Goal: Task Accomplishment & Management: Use online tool/utility

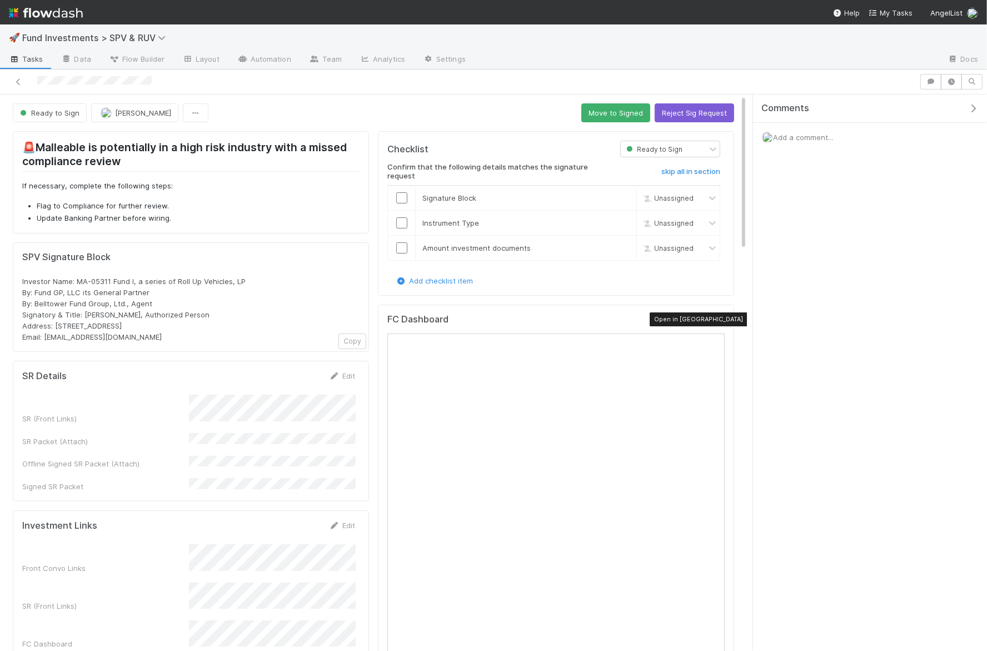
click at [716, 321] on div at bounding box center [719, 321] width 11 height 11
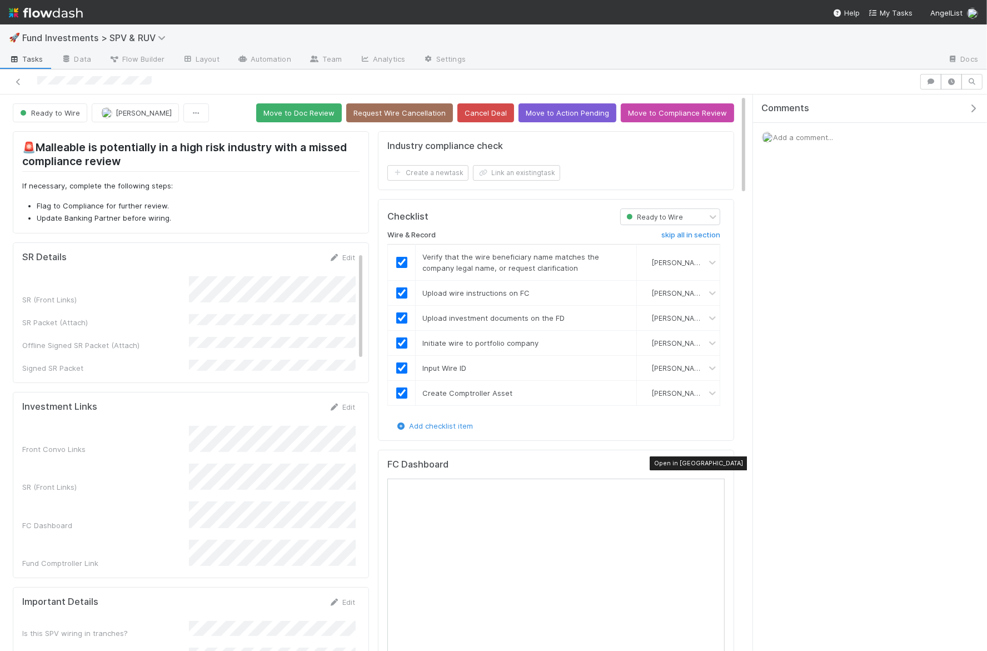
click at [717, 463] on icon at bounding box center [719, 466] width 11 height 7
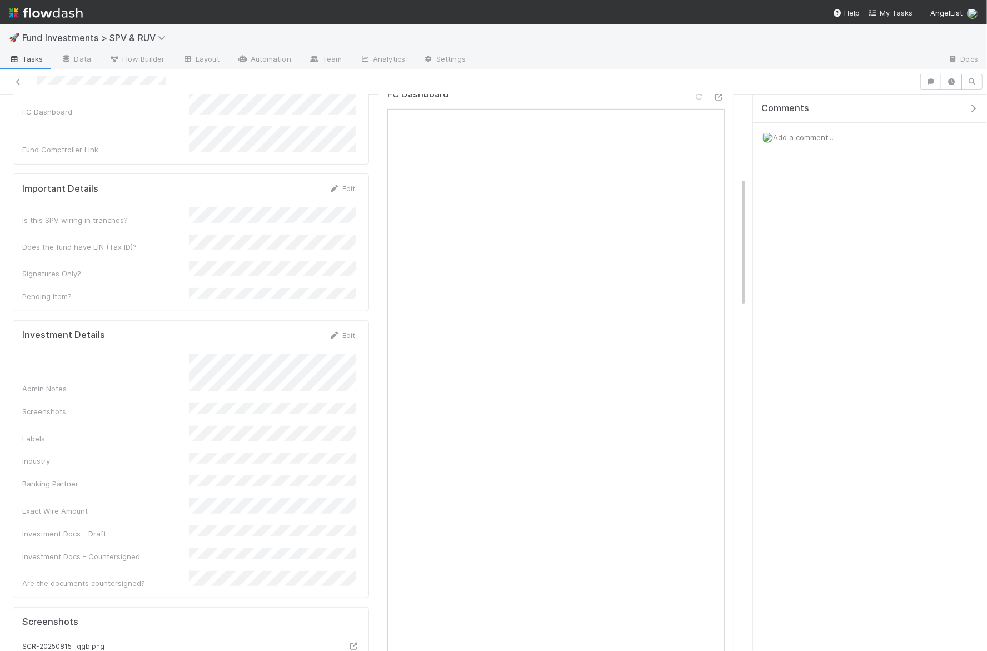
scroll to position [449, 0]
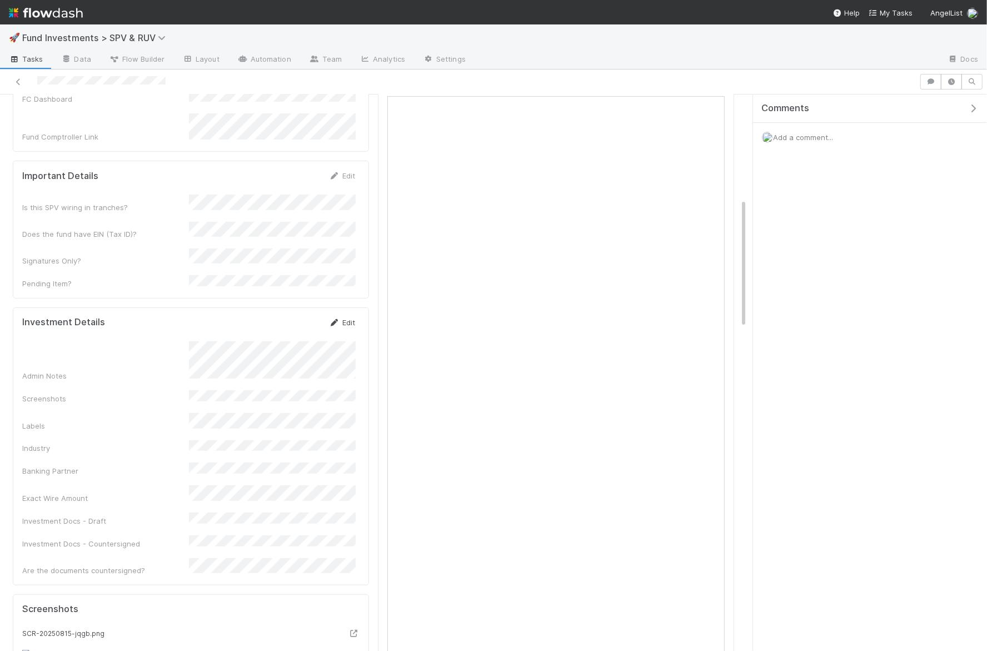
click at [345, 318] on link "Edit" at bounding box center [342, 322] width 26 height 9
click at [303, 317] on button "Save" at bounding box center [296, 326] width 32 height 19
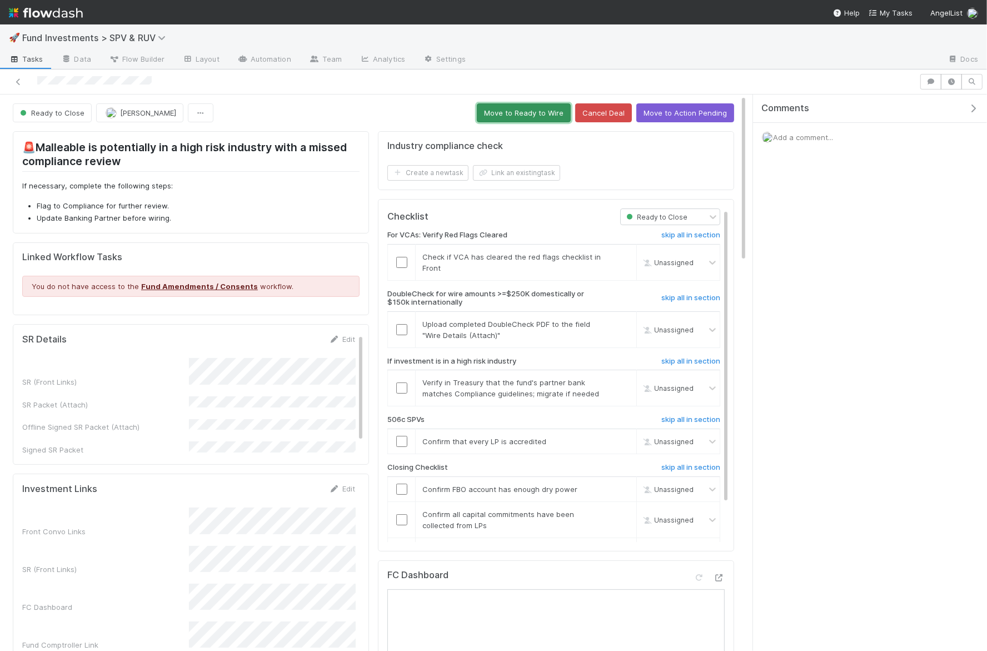
click at [494, 111] on button "Move to Ready to Wire" at bounding box center [524, 112] width 94 height 19
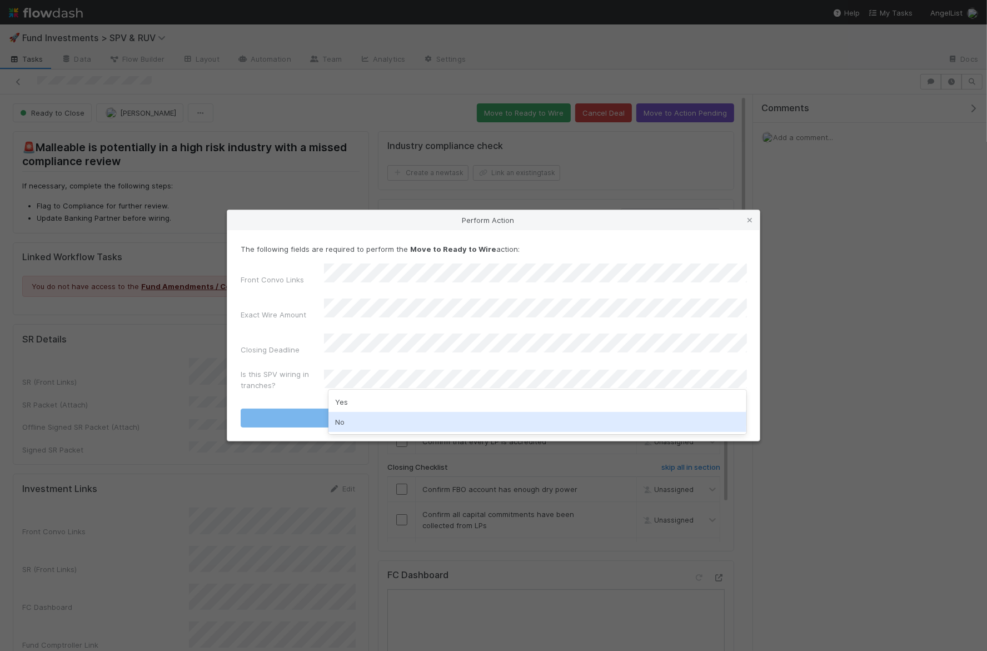
click at [361, 418] on div "No" at bounding box center [537, 422] width 418 height 20
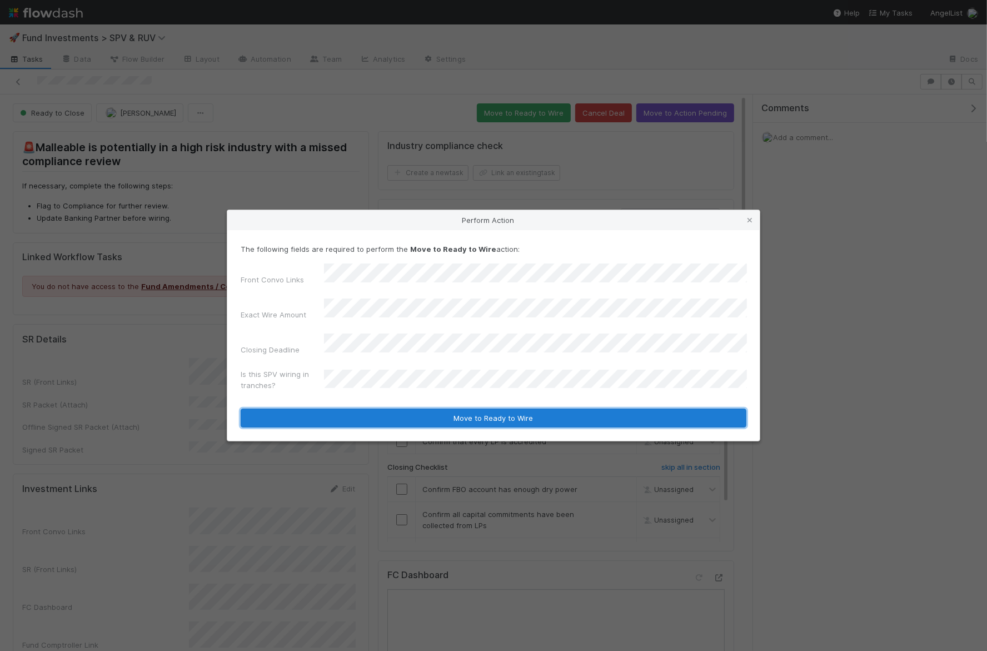
click at [367, 408] on button "Move to Ready to Wire" at bounding box center [494, 417] width 506 height 19
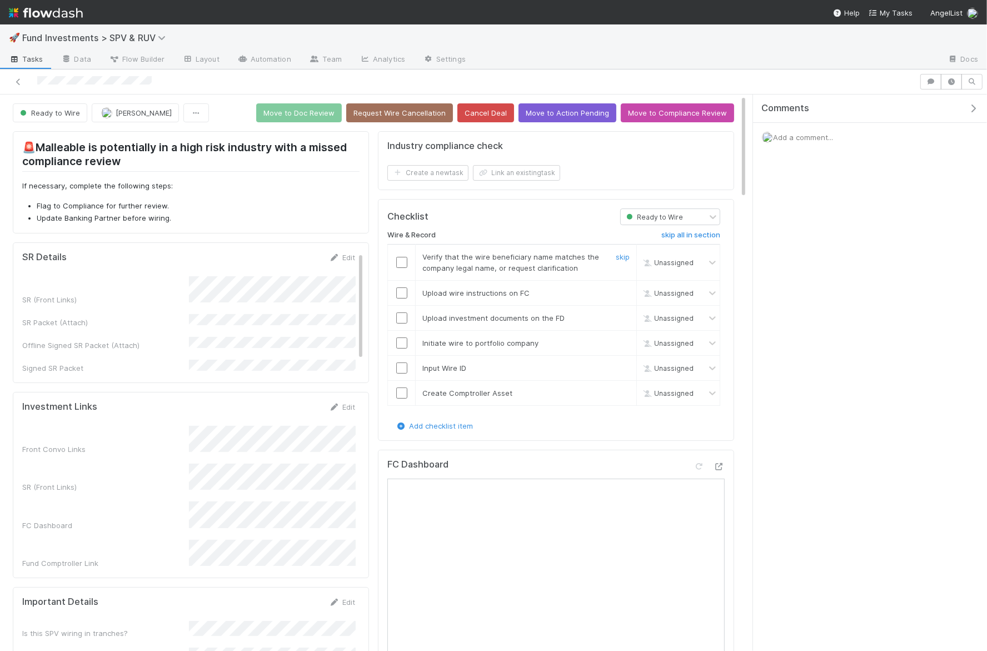
click at [402, 257] on input "checkbox" at bounding box center [401, 262] width 11 height 11
click at [402, 287] on input "checkbox" at bounding box center [401, 292] width 11 height 11
click at [401, 261] on input "checkbox" at bounding box center [401, 262] width 11 height 11
click at [401, 314] on input "checkbox" at bounding box center [401, 317] width 11 height 11
click at [400, 340] on input "checkbox" at bounding box center [401, 342] width 11 height 11
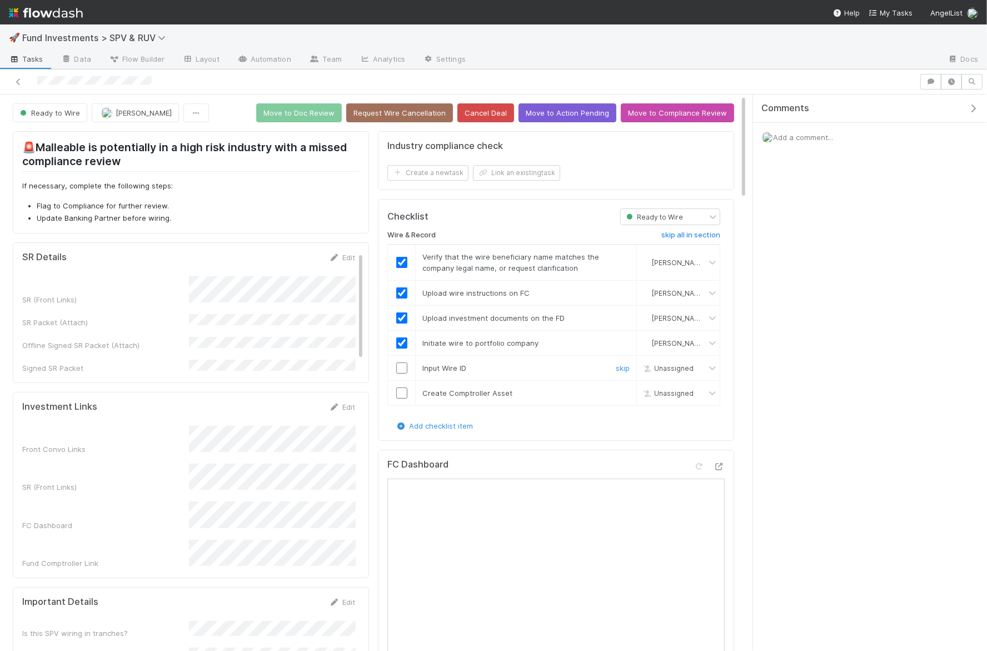
click at [400, 363] on input "checkbox" at bounding box center [401, 367] width 11 height 11
click at [400, 390] on input "checkbox" at bounding box center [401, 392] width 11 height 11
checkbox input "true"
click at [322, 112] on button "Move to Doc Review" at bounding box center [299, 112] width 86 height 19
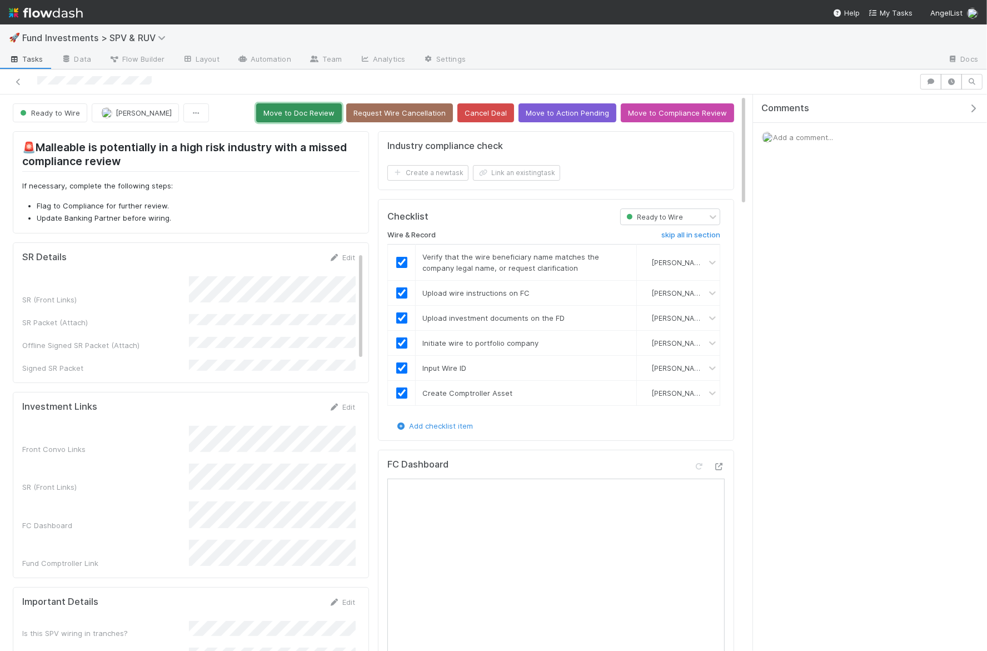
click at [311, 112] on button "Move to Doc Review" at bounding box center [299, 112] width 86 height 19
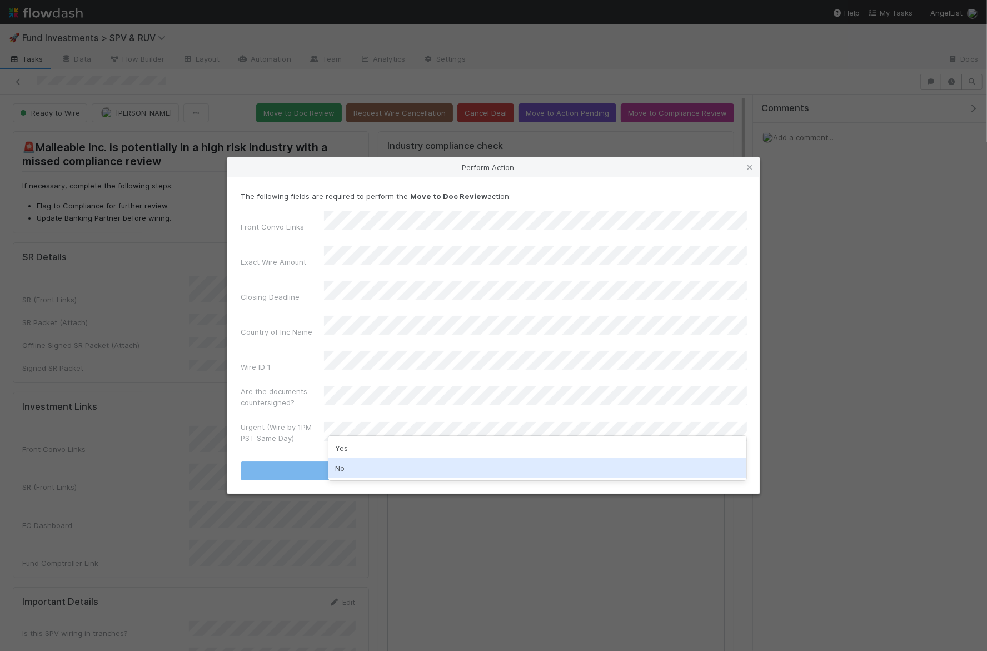
click at [348, 459] on div "No" at bounding box center [537, 468] width 418 height 20
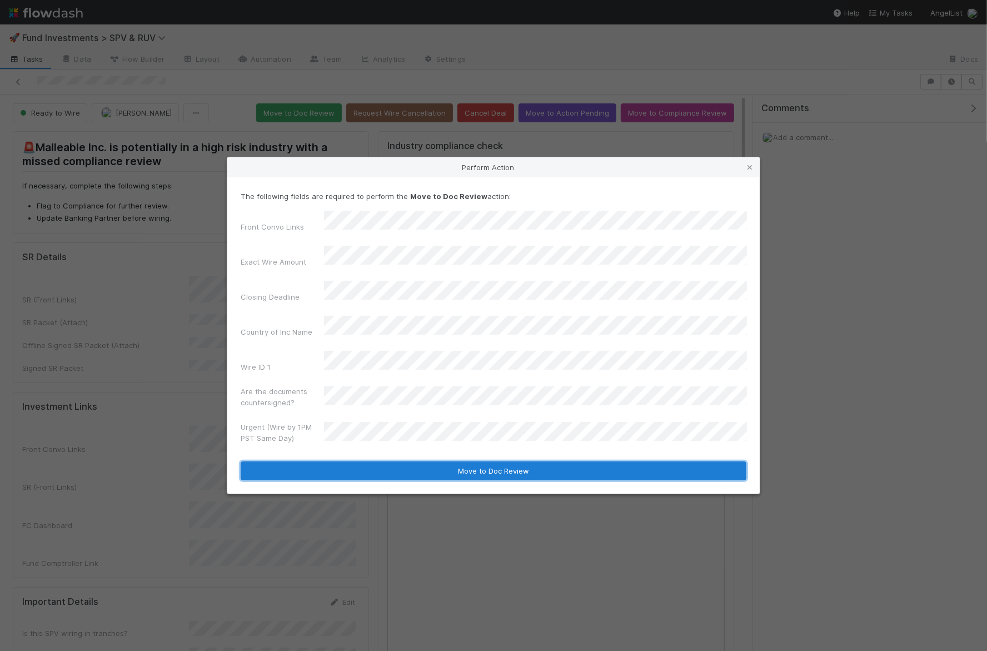
click at [352, 461] on button "Move to Doc Review" at bounding box center [494, 470] width 506 height 19
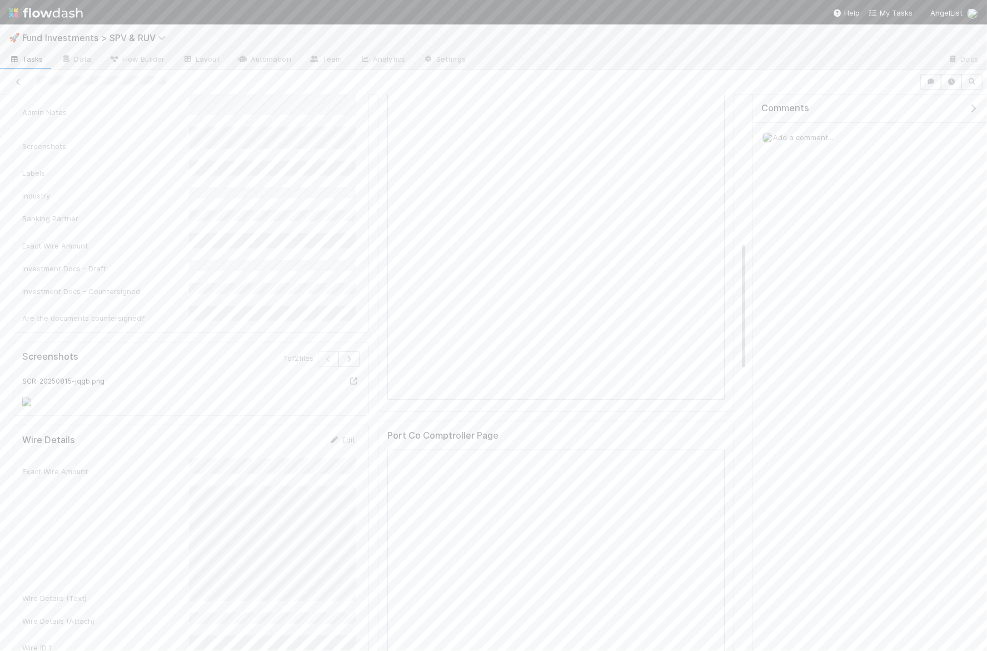
scroll to position [898, 0]
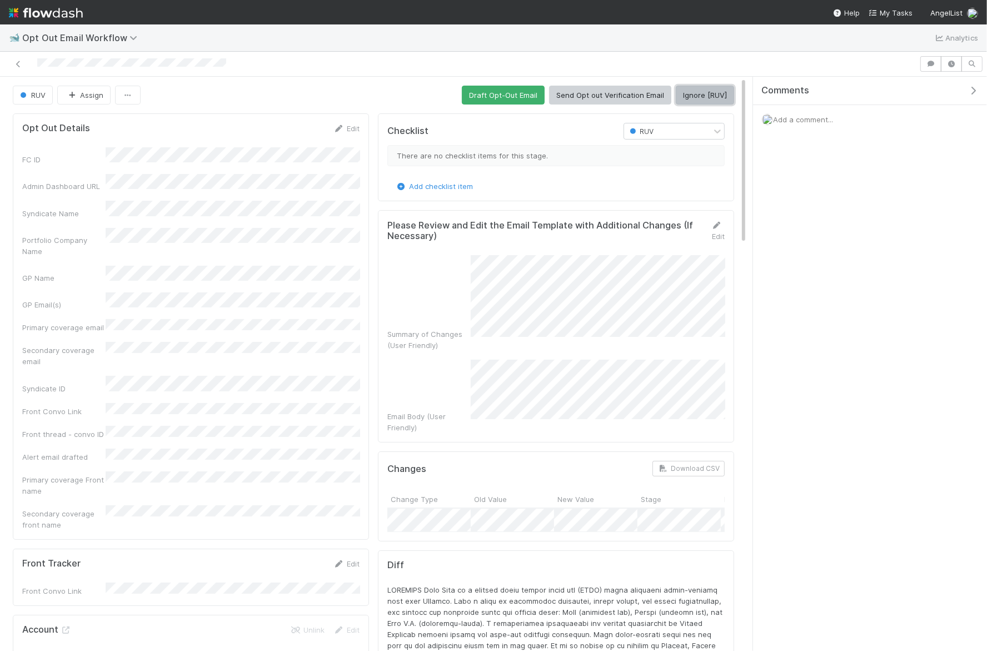
click at [705, 98] on button "Ignore [RUV]" at bounding box center [705, 95] width 58 height 19
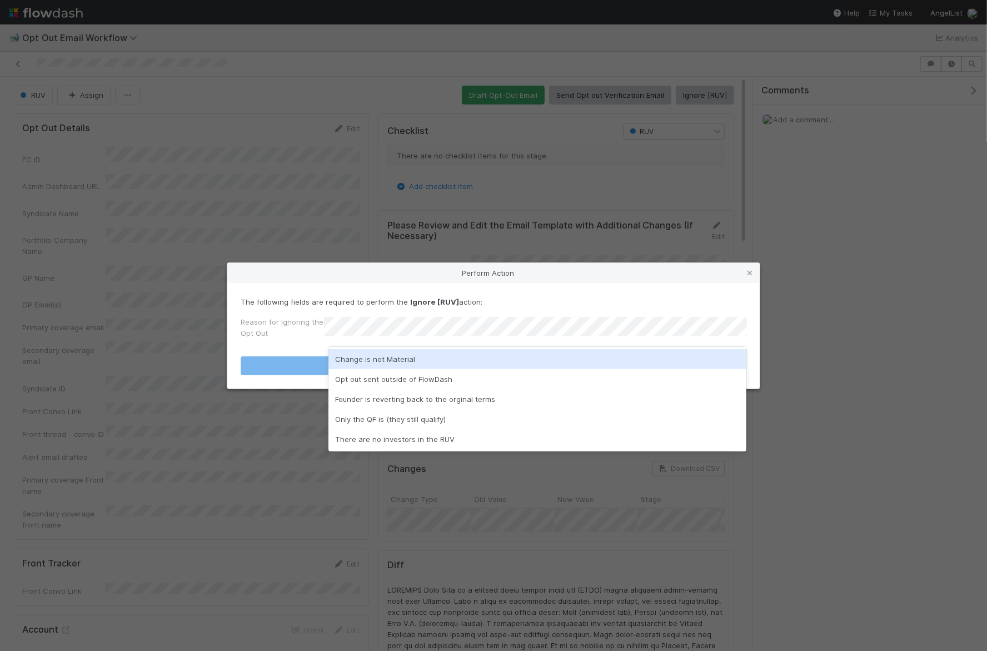
click at [340, 359] on div "Change is not Material" at bounding box center [537, 359] width 418 height 20
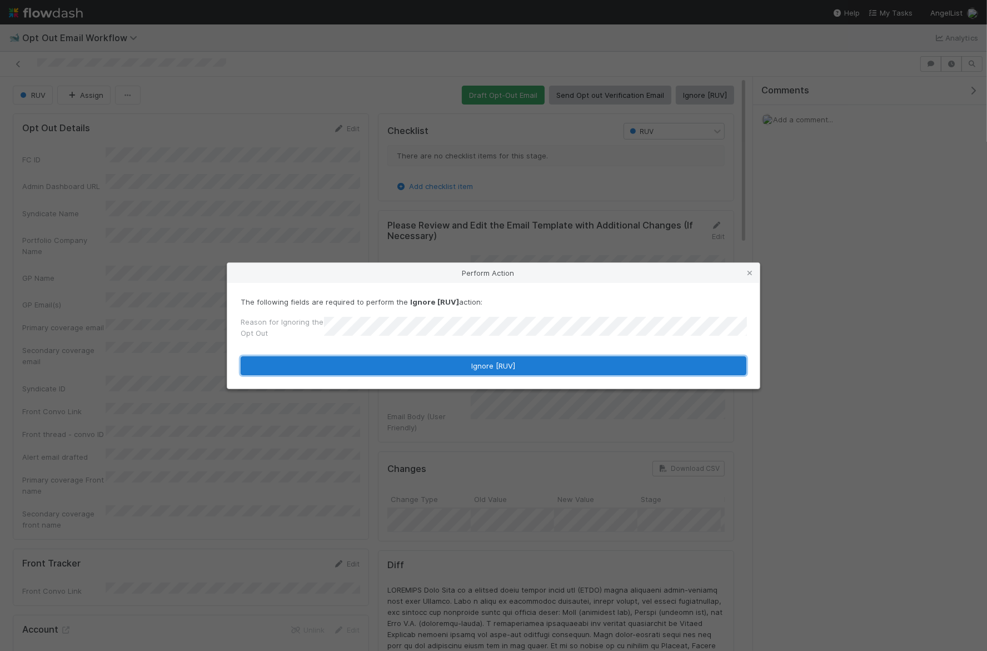
click at [359, 359] on button "Ignore [RUV]" at bounding box center [494, 365] width 506 height 19
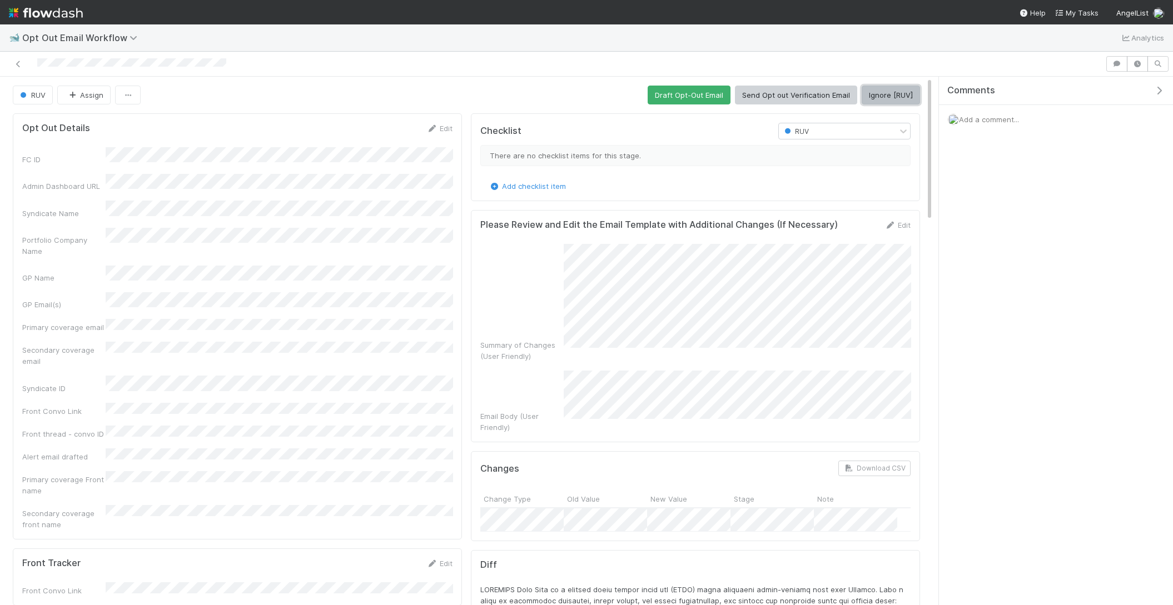
click at [883, 98] on button "Ignore [RUV]" at bounding box center [890, 95] width 58 height 19
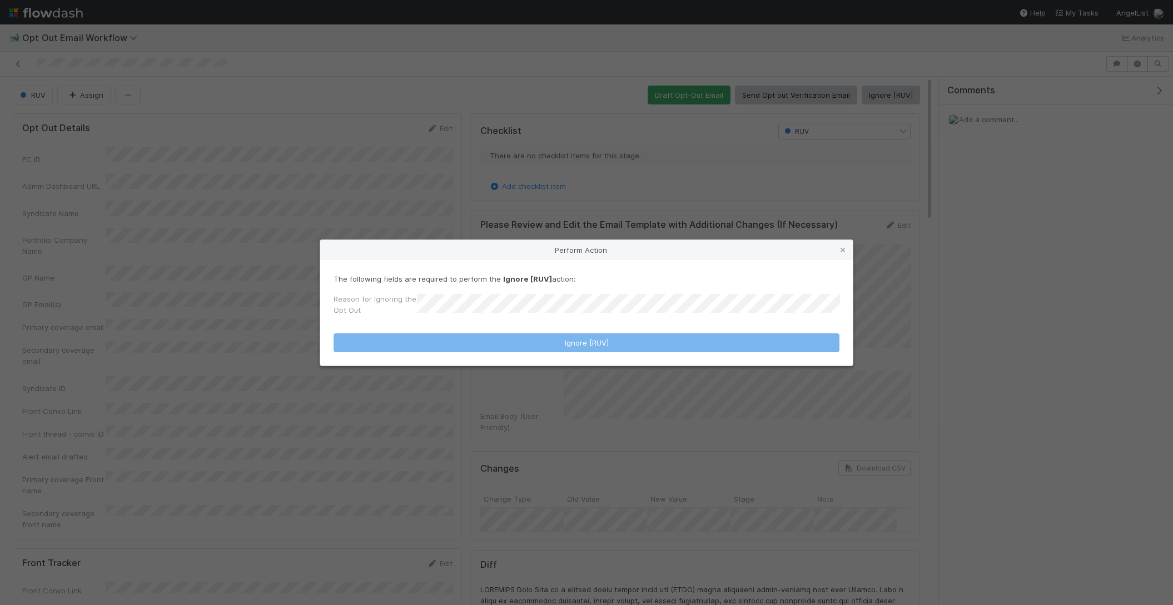
click at [560, 300] on div "Reason for Ignoring the Opt Out" at bounding box center [586, 306] width 506 height 27
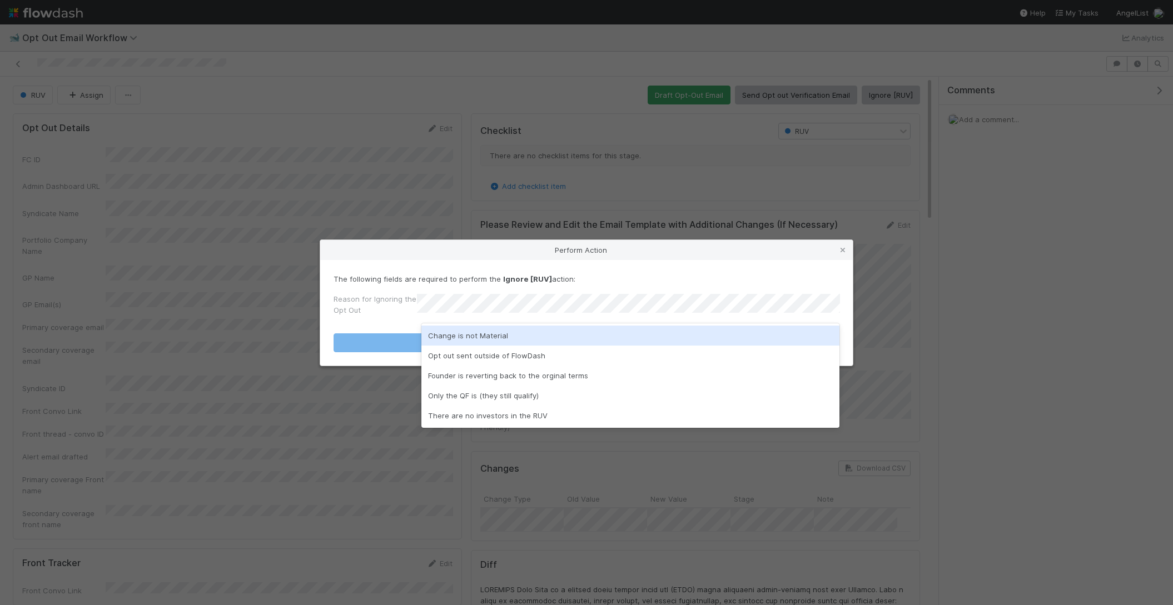
click at [494, 336] on div "Change is not Material" at bounding box center [630, 336] width 418 height 20
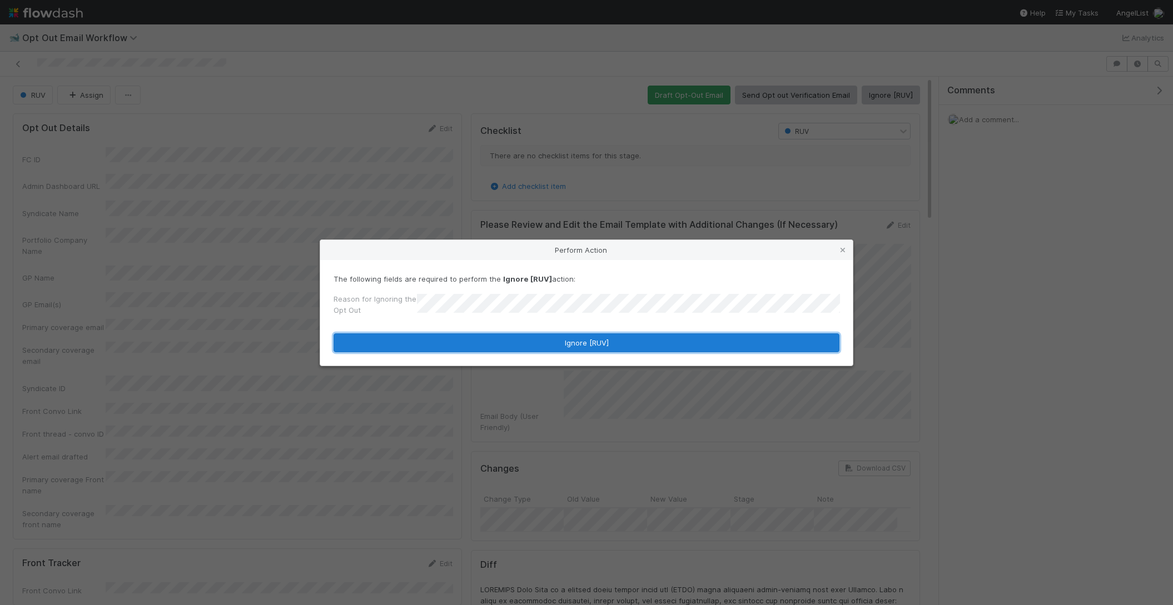
click at [494, 336] on button "Ignore [RUV]" at bounding box center [586, 342] width 506 height 19
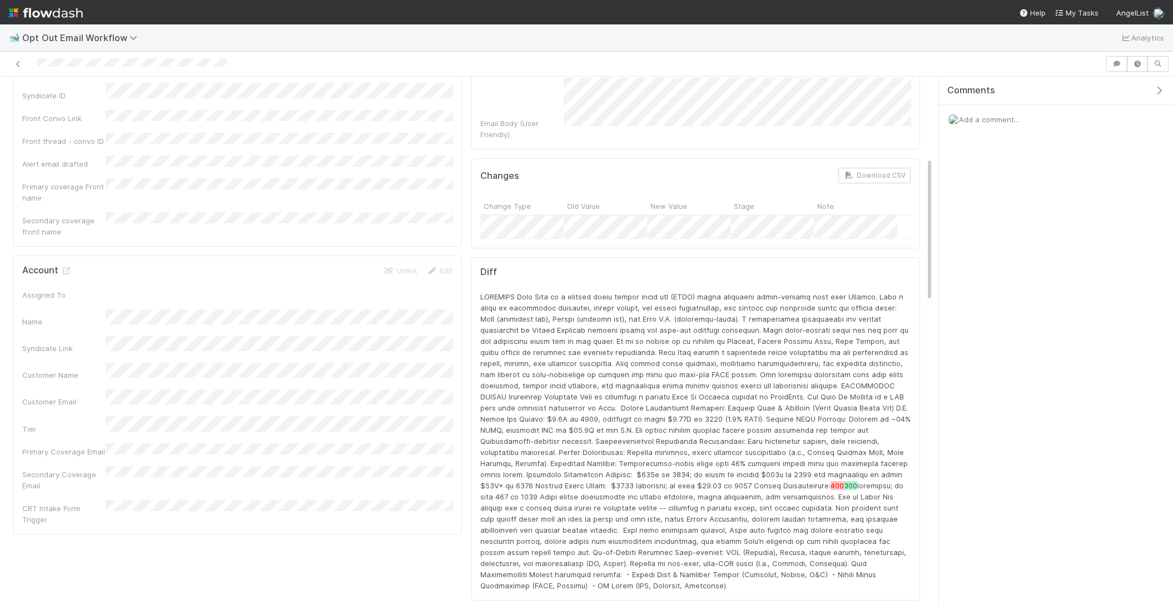
scroll to position [296, 0]
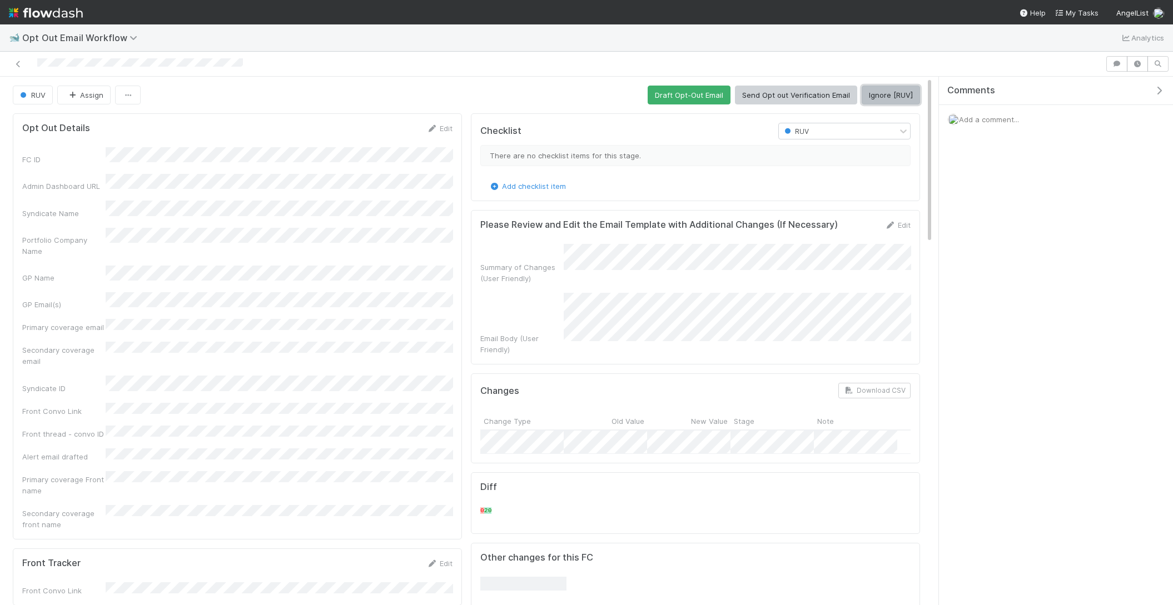
click at [872, 96] on button "Ignore [RUV]" at bounding box center [890, 95] width 58 height 19
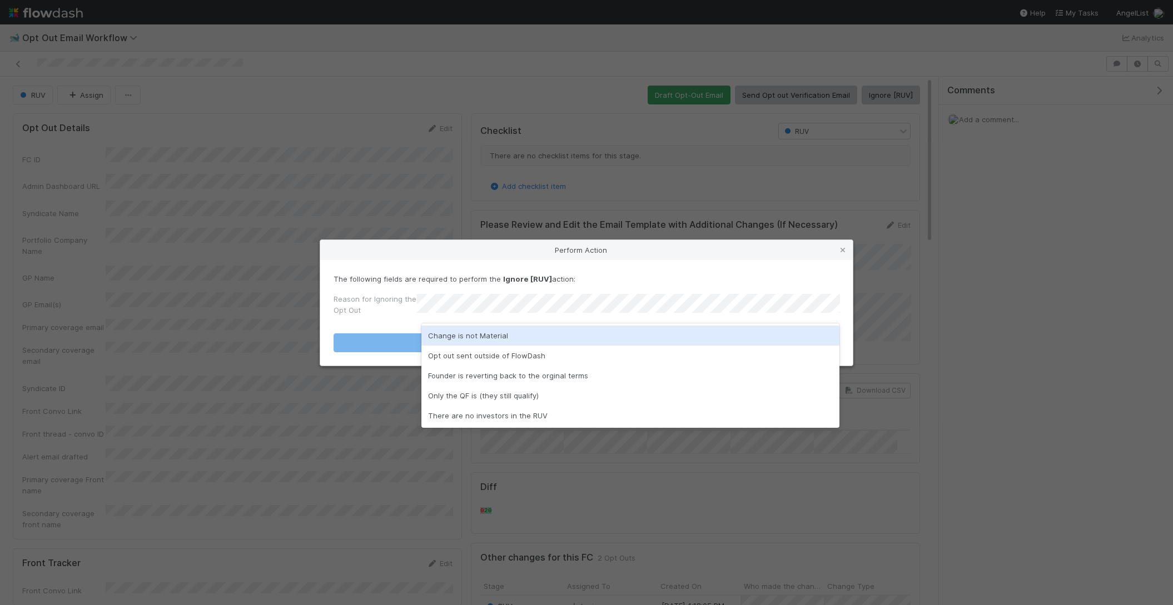
click at [505, 334] on div "Change is not Material" at bounding box center [630, 336] width 418 height 20
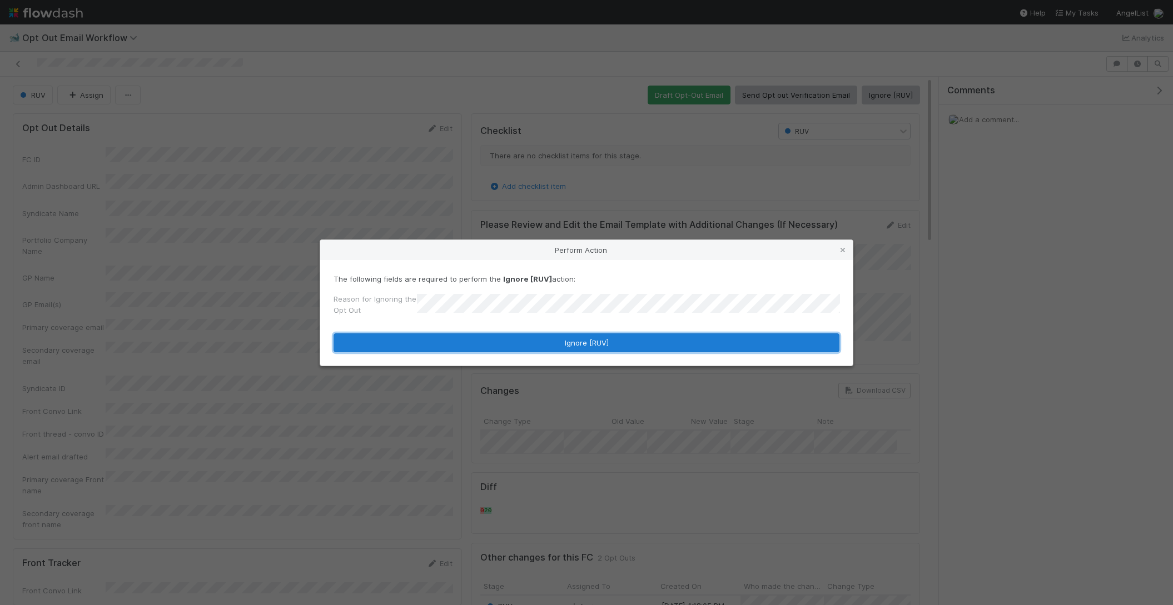
click at [501, 343] on button "Ignore [RUV]" at bounding box center [586, 342] width 506 height 19
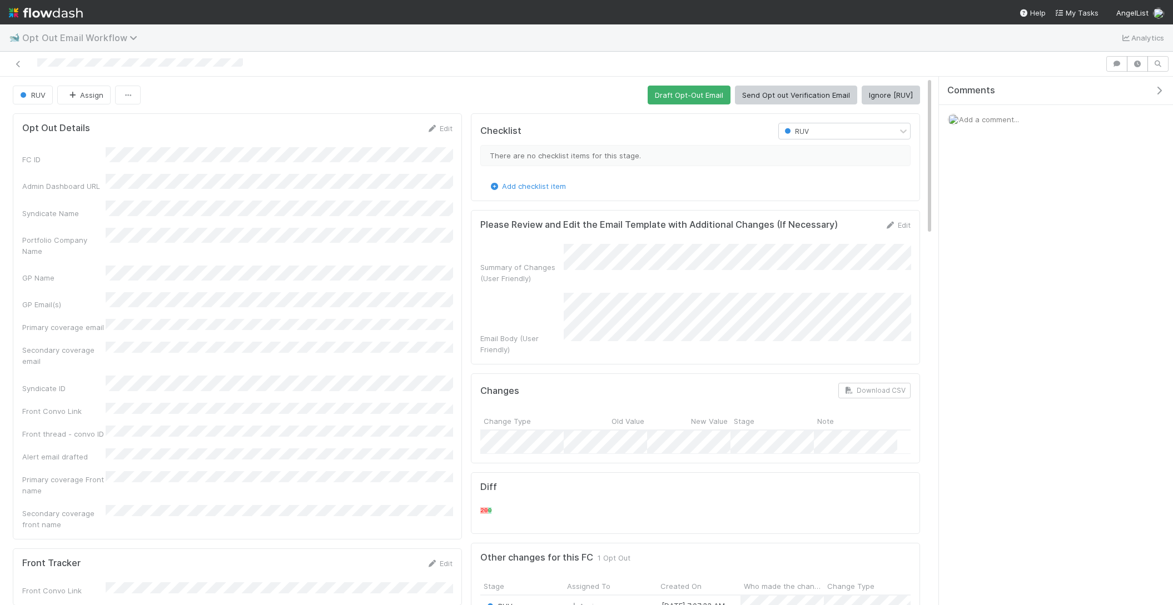
click at [49, 34] on span "Opt Out Email Workflow" at bounding box center [82, 37] width 121 height 11
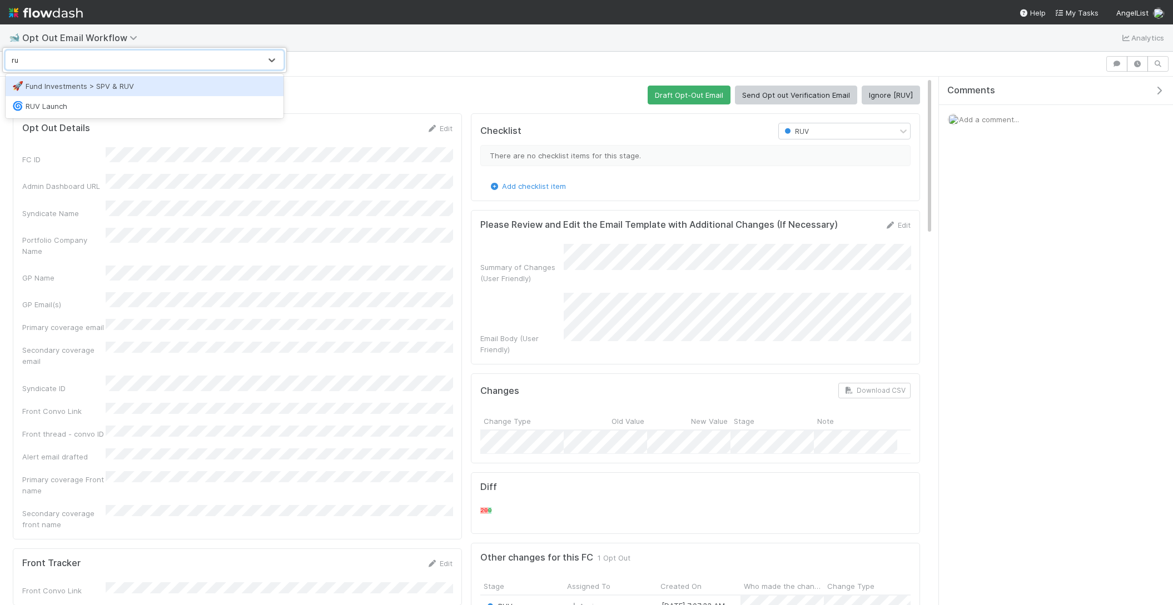
type input "ruv"
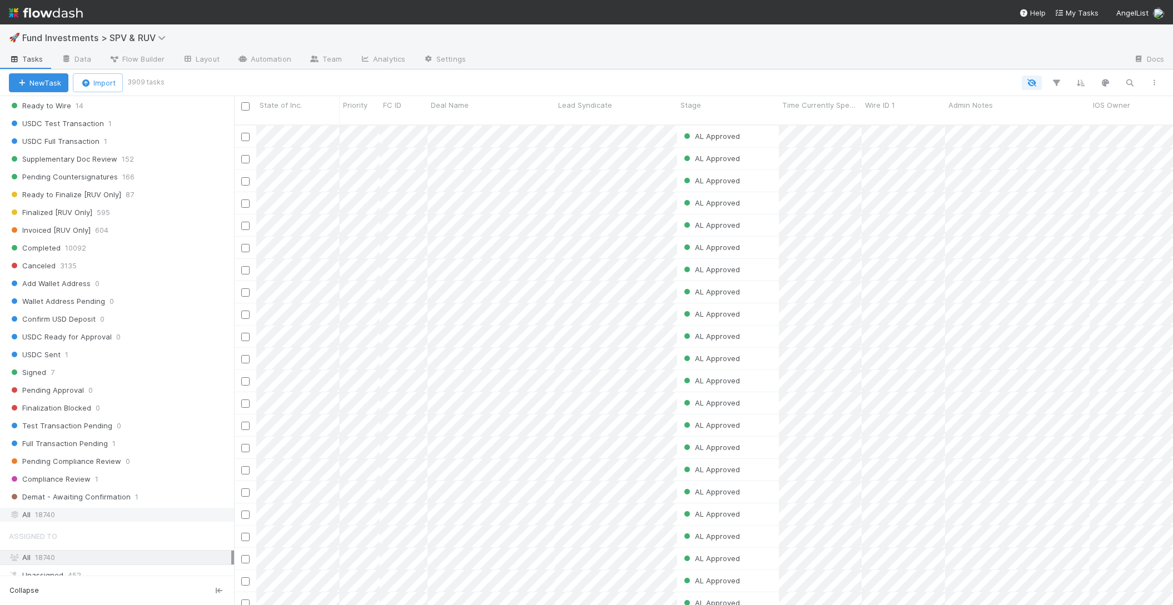
scroll to position [548, 0]
click at [76, 509] on div "All 18740" at bounding box center [120, 516] width 222 height 14
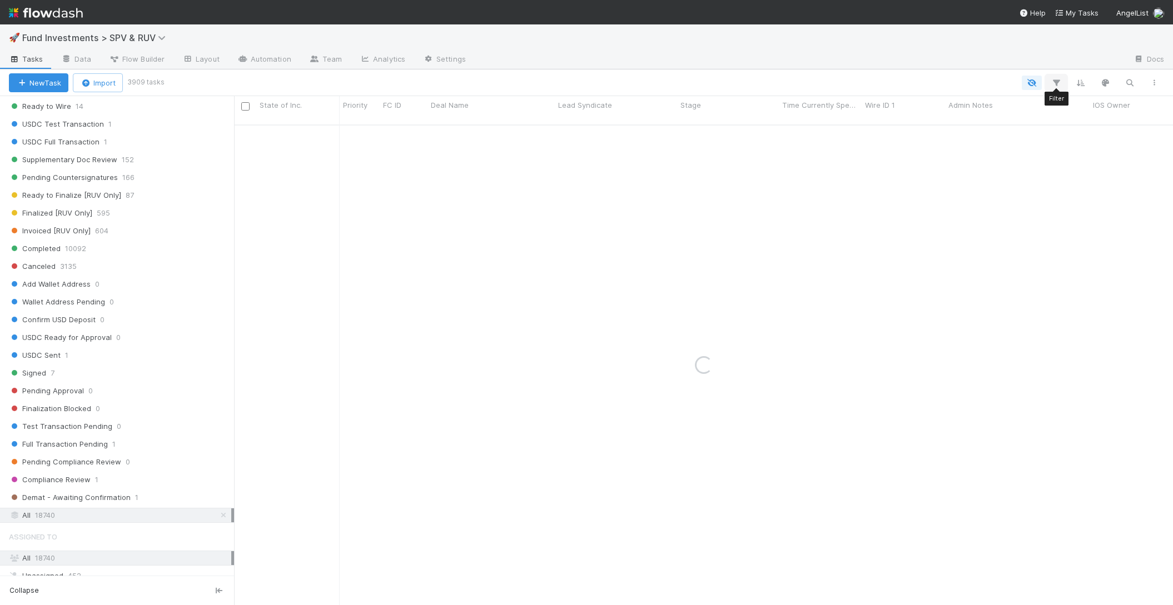
click at [1059, 81] on icon "button" at bounding box center [1055, 83] width 11 height 10
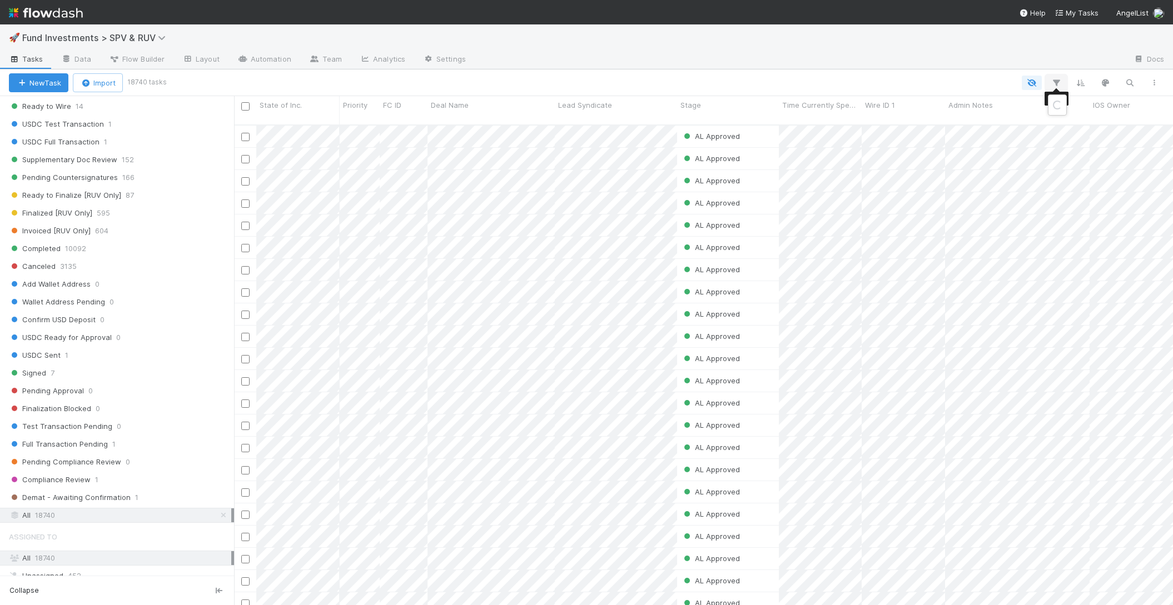
scroll to position [490, 939]
click at [819, 113] on button "Add Filter" at bounding box center [885, 116] width 333 height 16
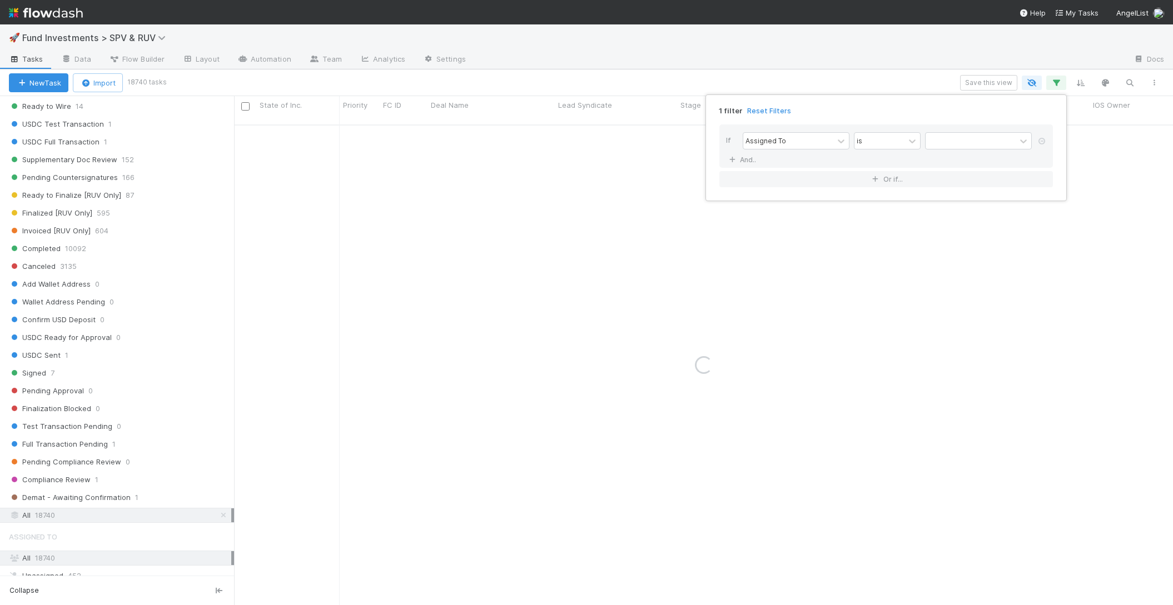
click at [787, 152] on div "If Assigned To is And.." at bounding box center [885, 145] width 333 height 43
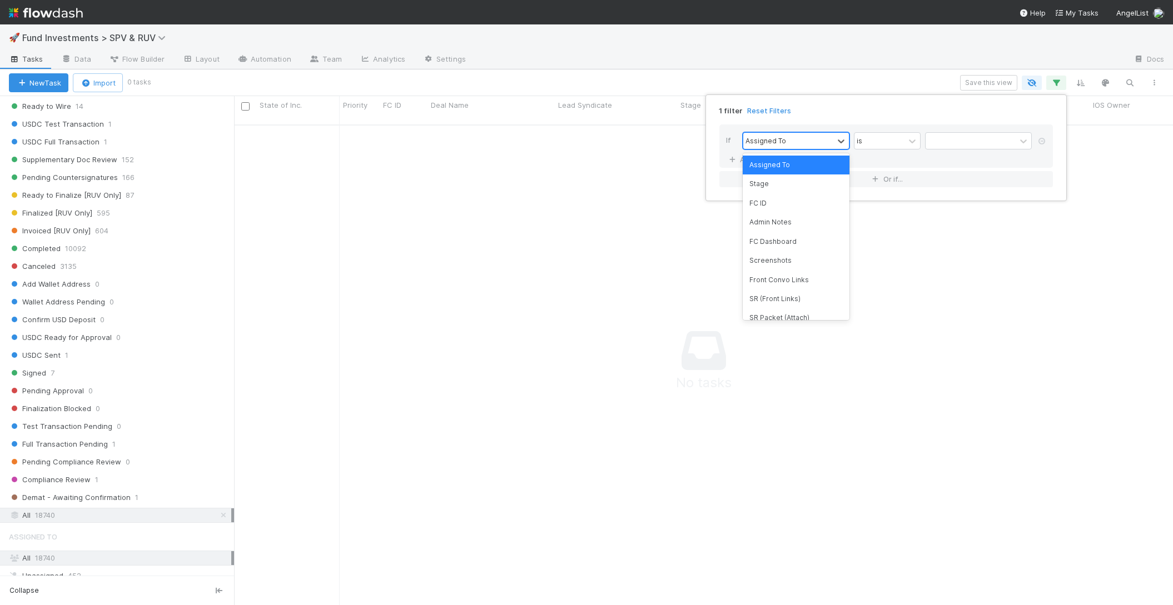
click at [787, 147] on div "Assigned To" at bounding box center [788, 141] width 90 height 16
type input "country"
click at [791, 170] on div "Country of Inc" at bounding box center [796, 165] width 107 height 19
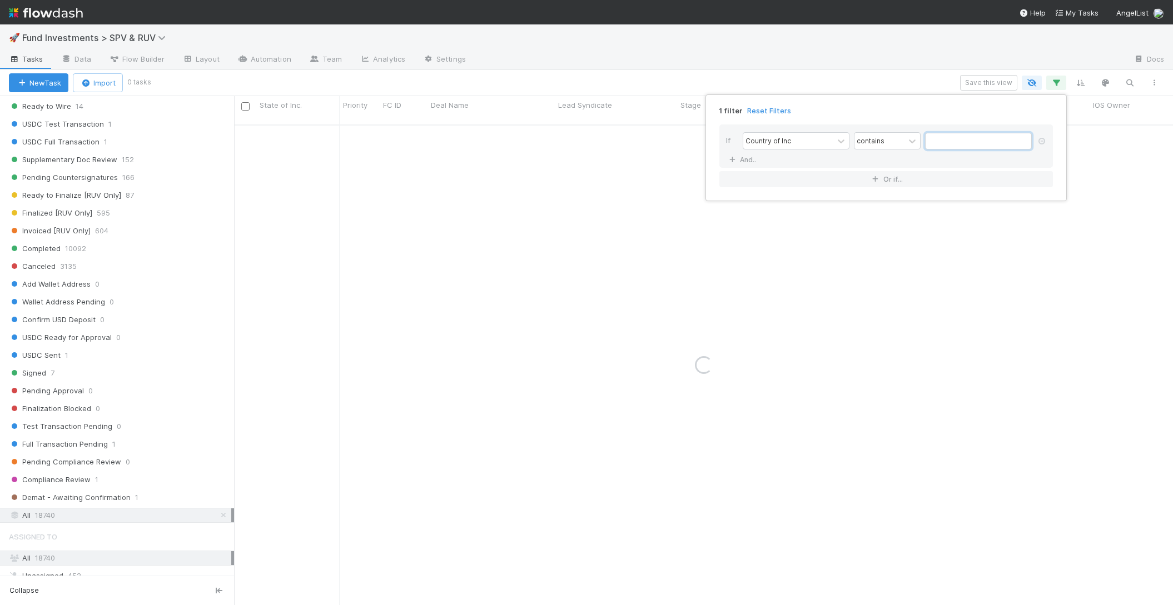
click at [948, 140] on input "text" at bounding box center [978, 141] width 107 height 17
type input "UAE"
click at [793, 145] on div "Country of Inc" at bounding box center [788, 141] width 90 height 16
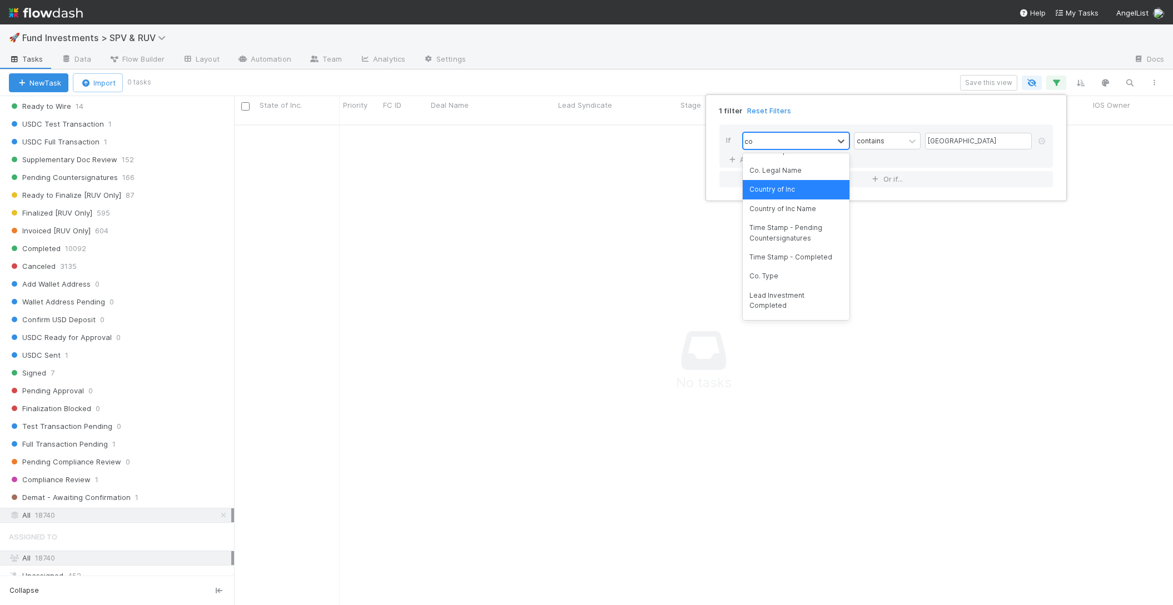
scroll to position [0, 0]
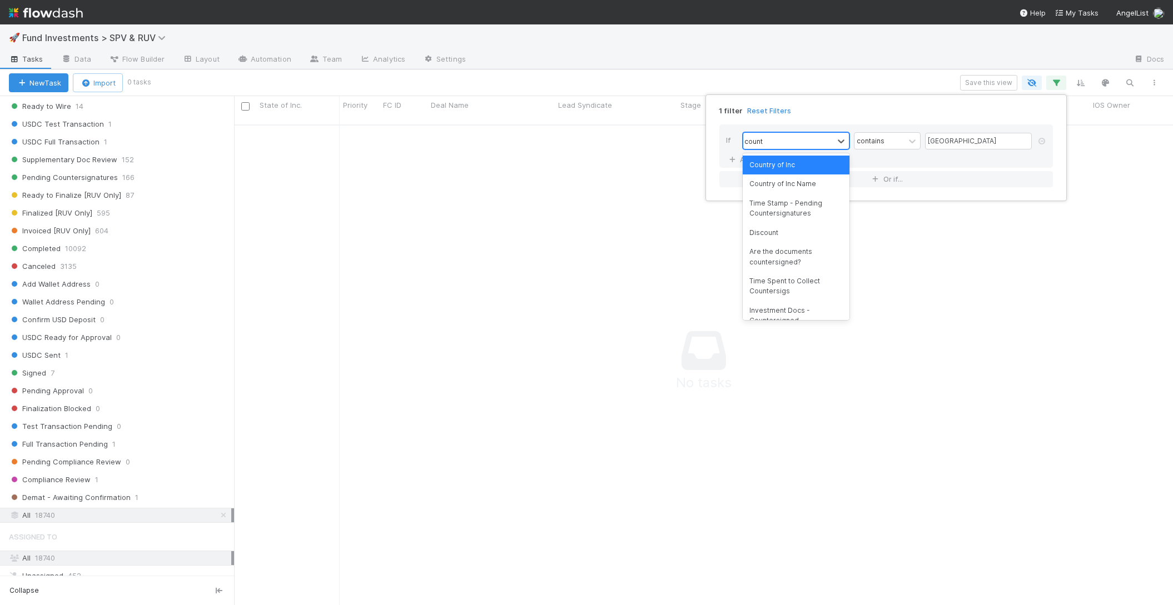
type input "countr"
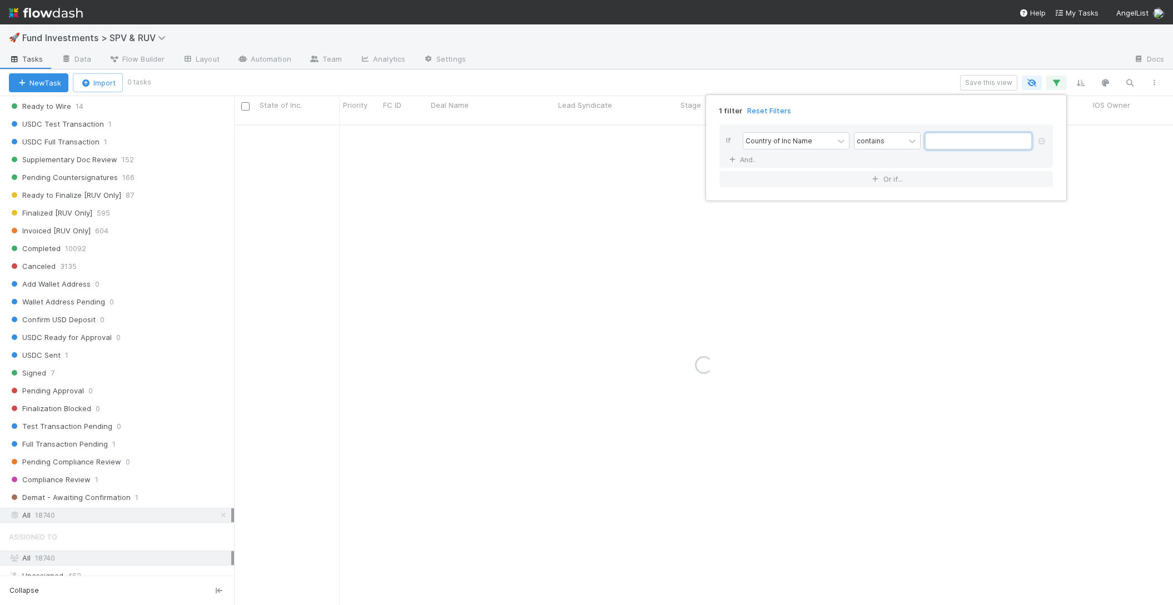
click at [948, 147] on input "text" at bounding box center [978, 141] width 107 height 17
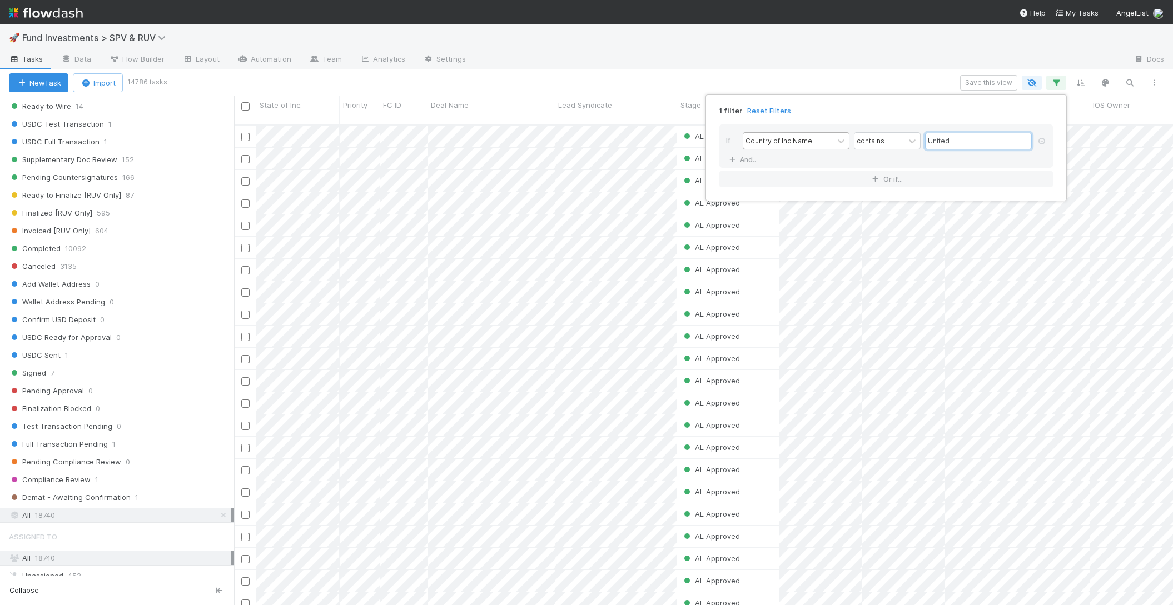
scroll to position [490, 939]
type input "United"
click at [1029, 81] on div "1 filter Reset Filters If Country of Inc Name contains United And.. Or if..." at bounding box center [586, 302] width 1173 height 605
click at [1029, 81] on icon "button" at bounding box center [1031, 83] width 11 height 10
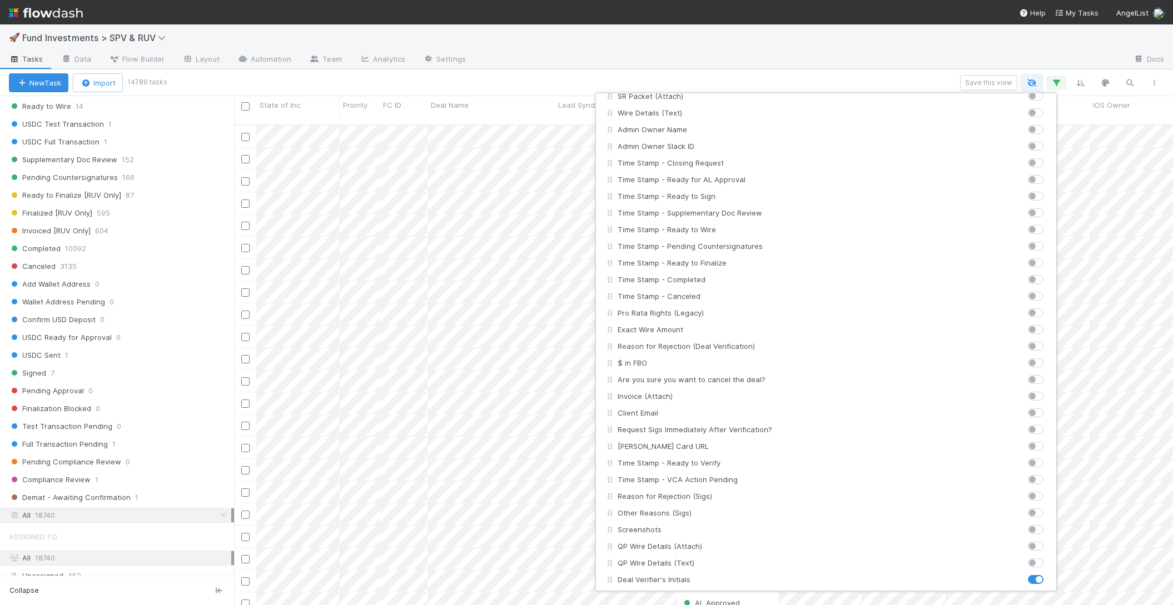
scroll to position [596, 0]
type input "country"
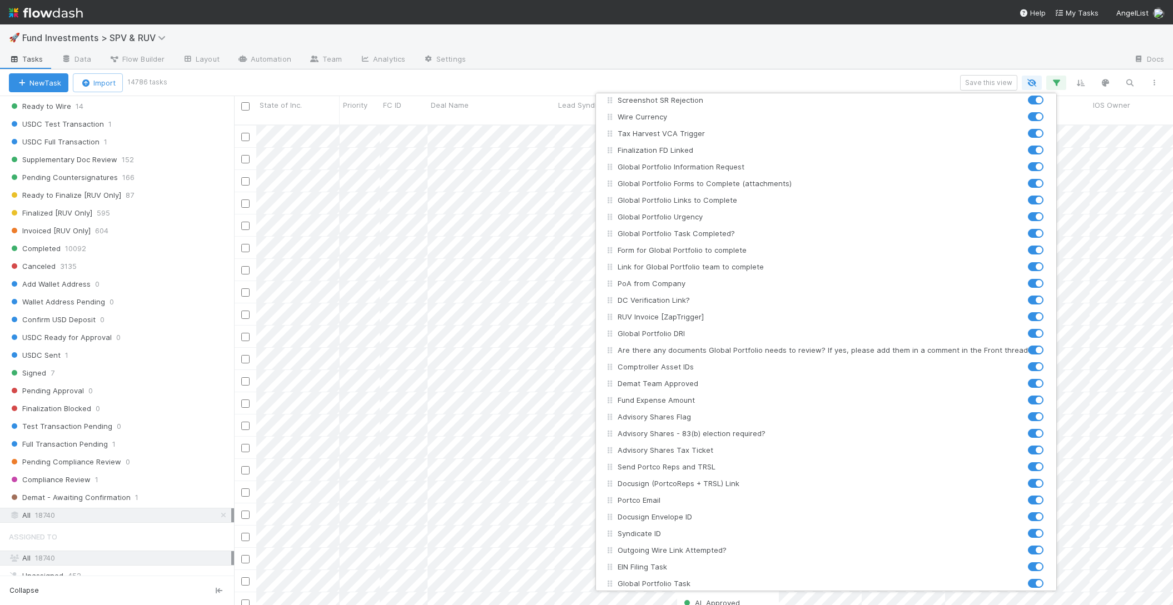
scroll to position [3783, 0]
click at [962, 37] on div "State of Inc. Priority FC ID Investment Type Deal Name Lead Syndicate Stage Tim…" at bounding box center [586, 302] width 1173 height 605
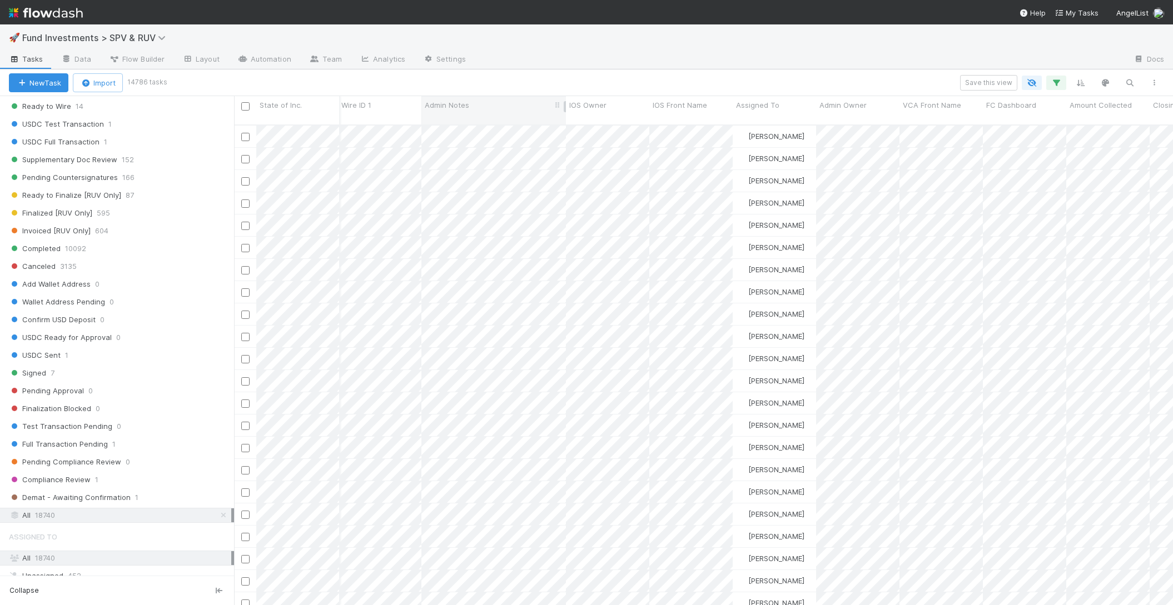
scroll to position [0, 0]
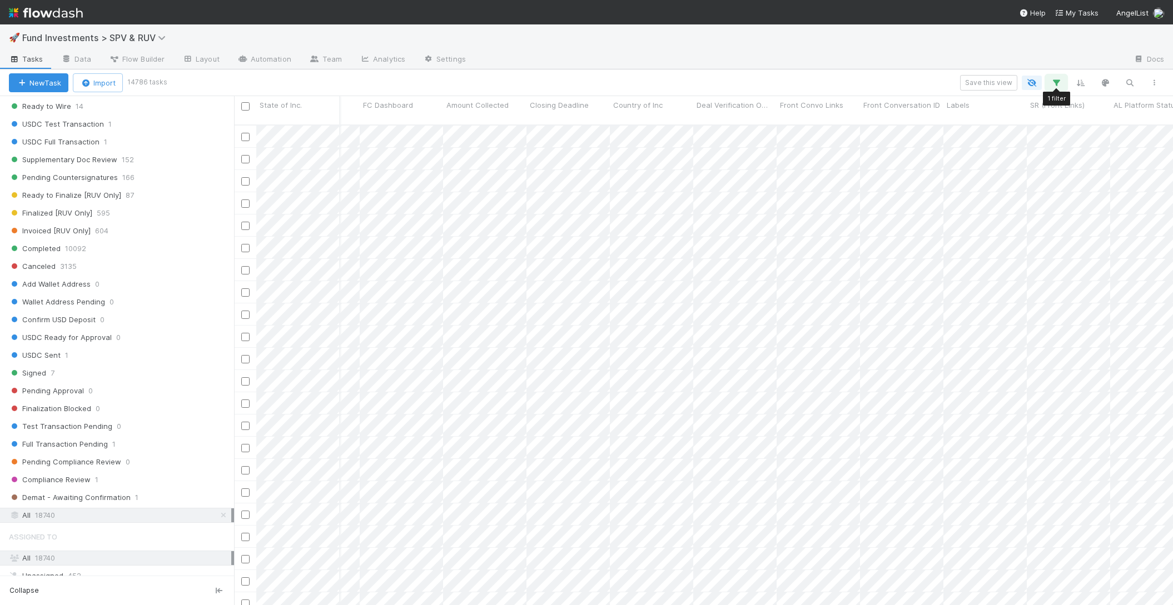
click at [1050, 78] on icon "button" at bounding box center [1055, 83] width 11 height 10
click at [960, 143] on input "United" at bounding box center [978, 141] width 107 height 17
click at [1060, 78] on icon "button" at bounding box center [1055, 83] width 11 height 10
click at [985, 144] on input "United" at bounding box center [978, 141] width 107 height 17
type input "United arab"
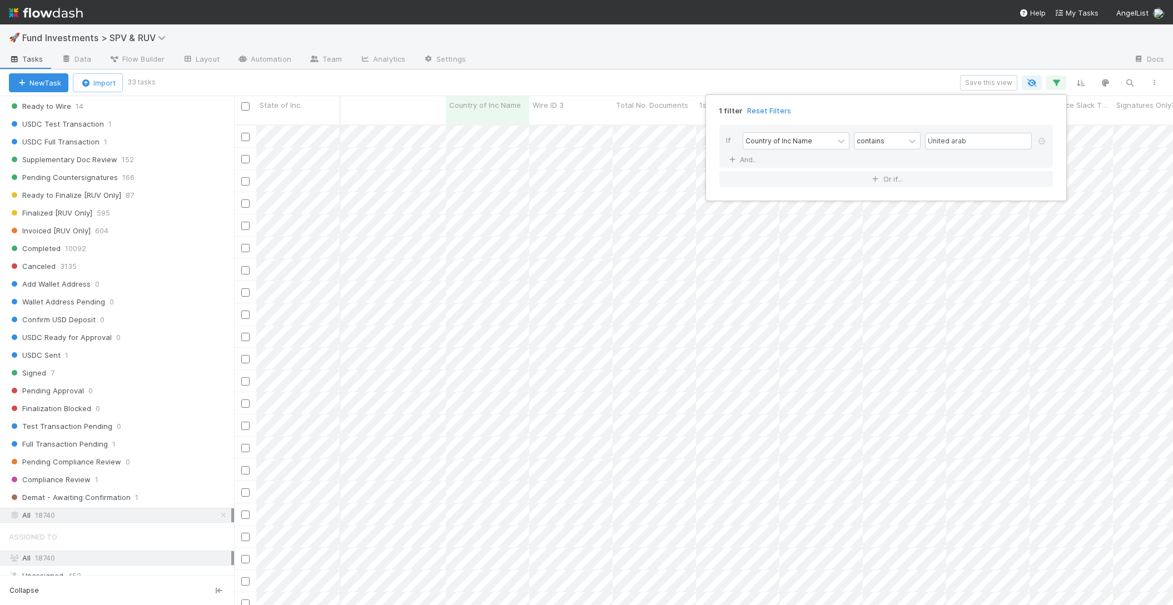
click at [584, 59] on div "1 filter Reset Filters If Country of Inc Name contains United arab And.. Or if.…" at bounding box center [586, 302] width 1173 height 605
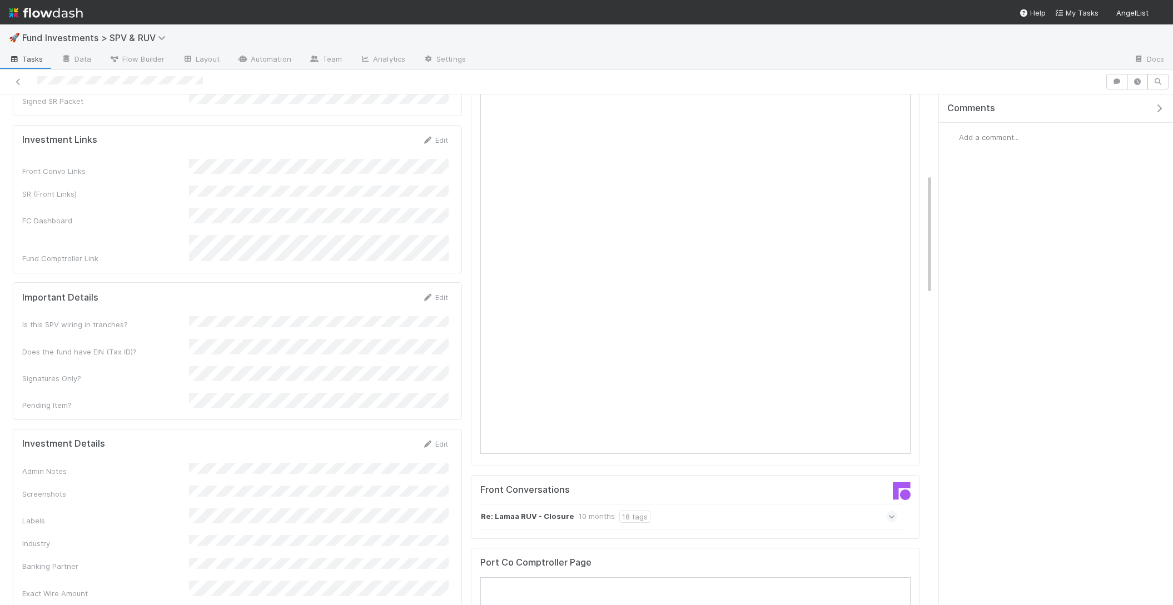
scroll to position [444, 0]
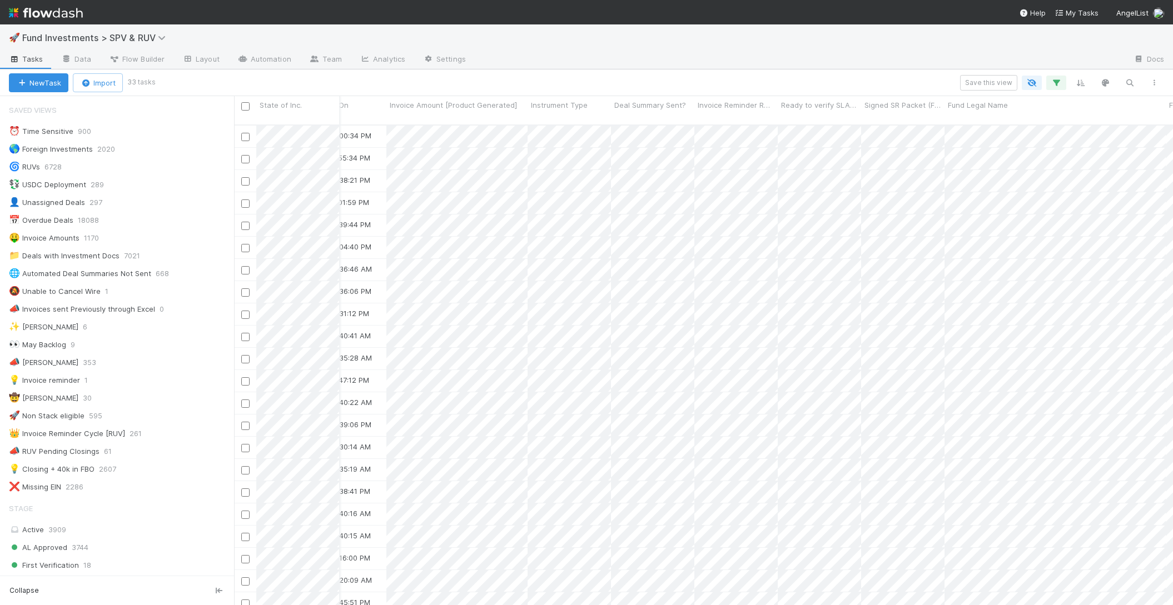
scroll to position [0, 2720]
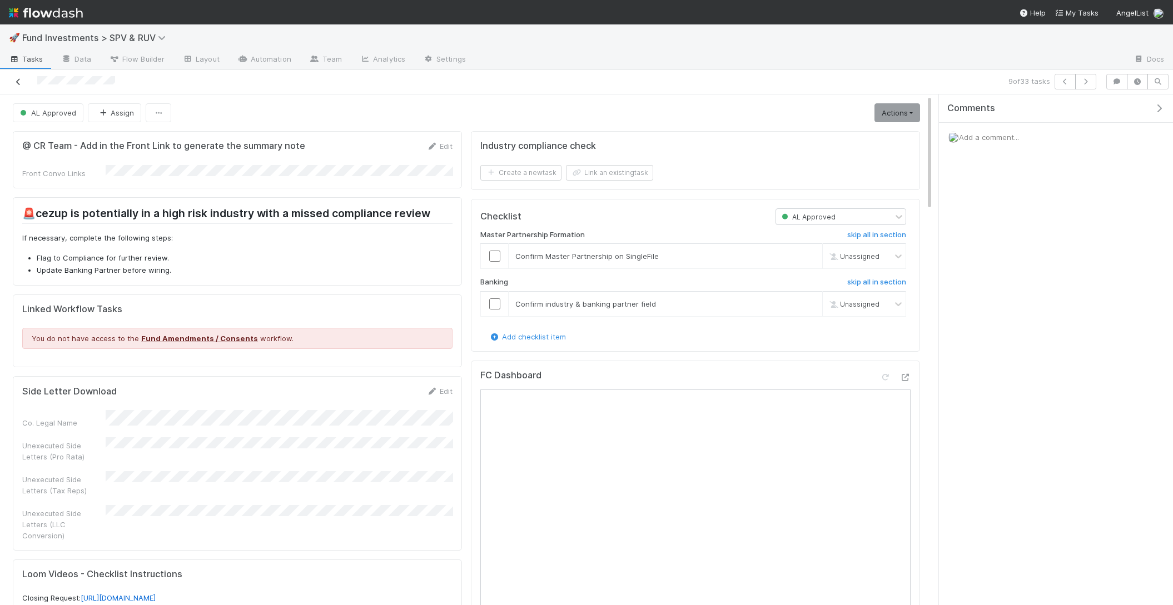
click at [15, 82] on icon at bounding box center [18, 81] width 11 height 7
